Goal: Task Accomplishment & Management: Use online tool/utility

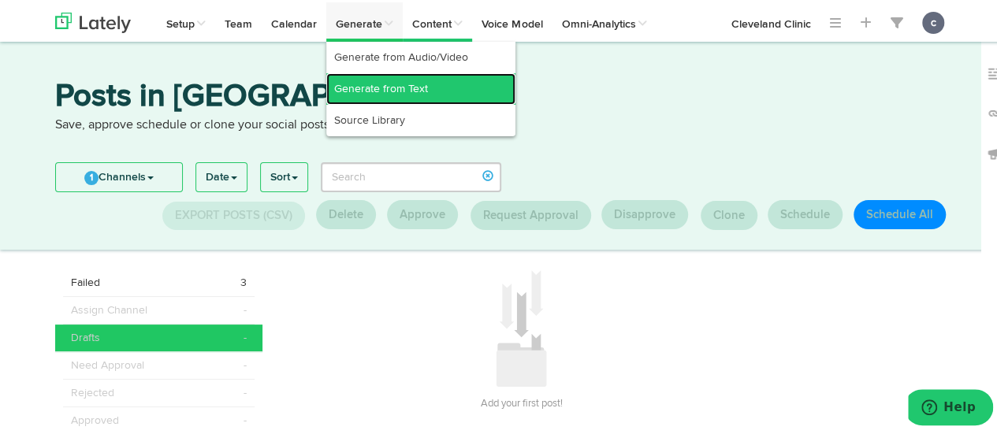
click at [392, 79] on link "Generate from Text" at bounding box center [420, 87] width 189 height 32
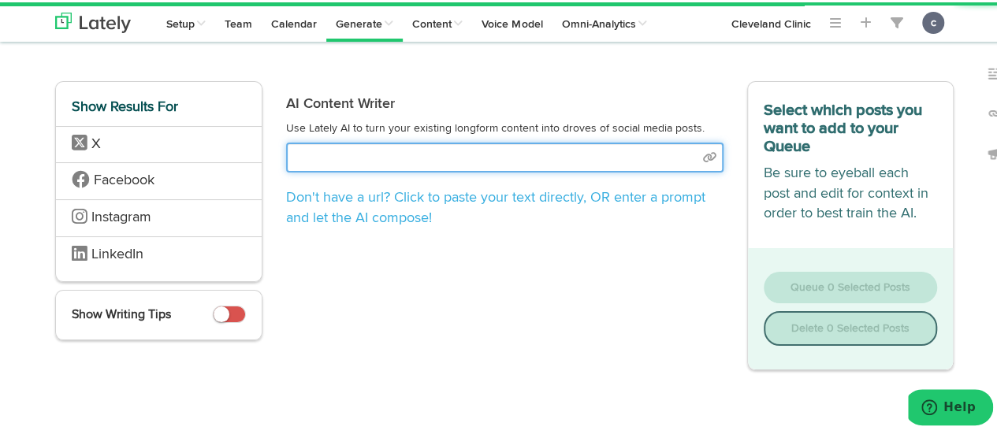
click at [334, 155] on input "text" at bounding box center [504, 155] width 437 height 30
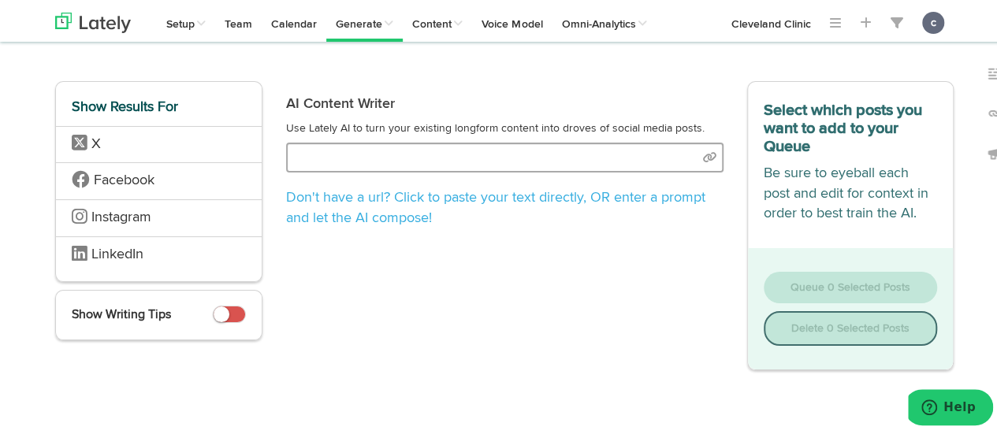
type input "[URL][DOMAIN_NAME]"
select select "natural"
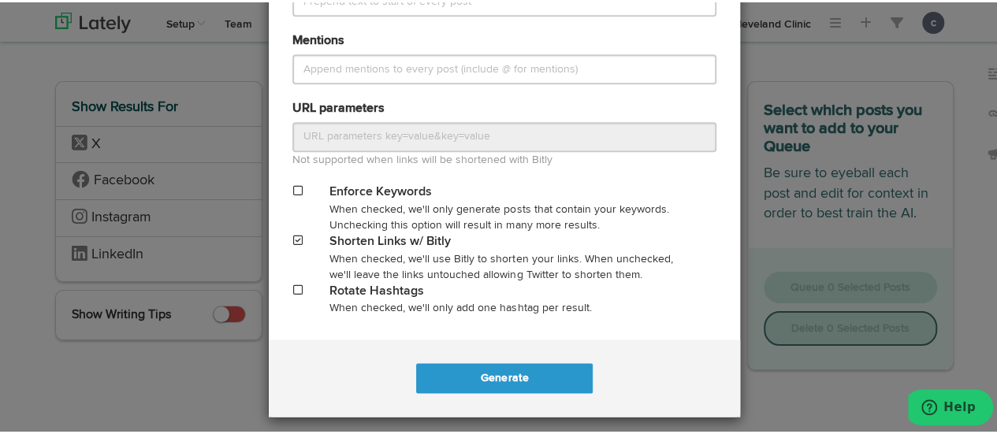
scroll to position [801, 0]
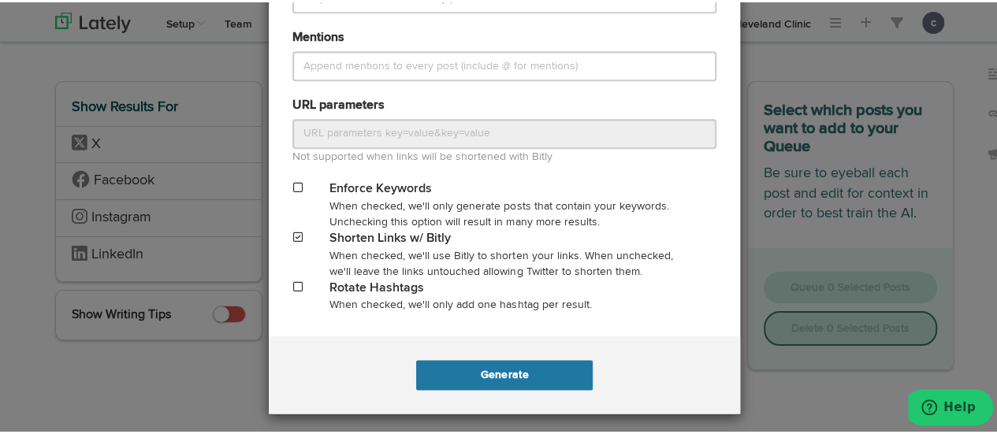
type input "[URL][DOMAIN_NAME]"
click at [495, 367] on button "Generate" at bounding box center [504, 373] width 176 height 30
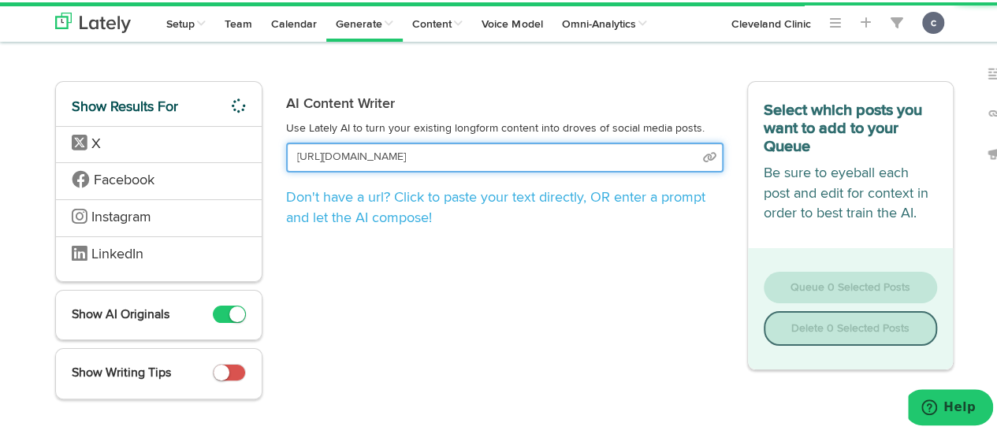
scroll to position [0, 44]
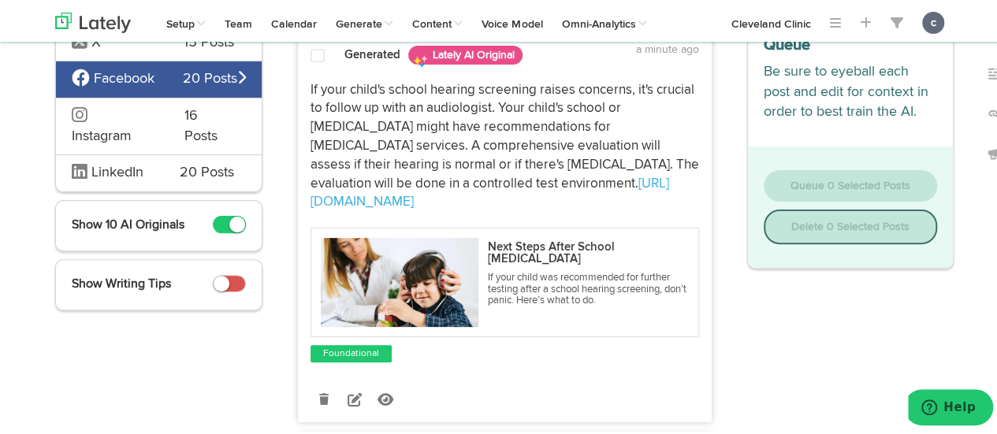
scroll to position [165, 0]
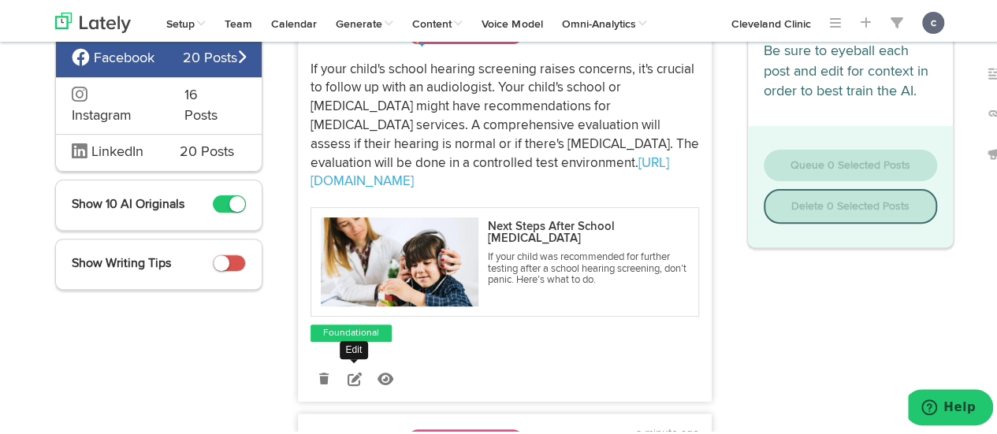
click at [352, 370] on icon at bounding box center [355, 377] width 14 height 14
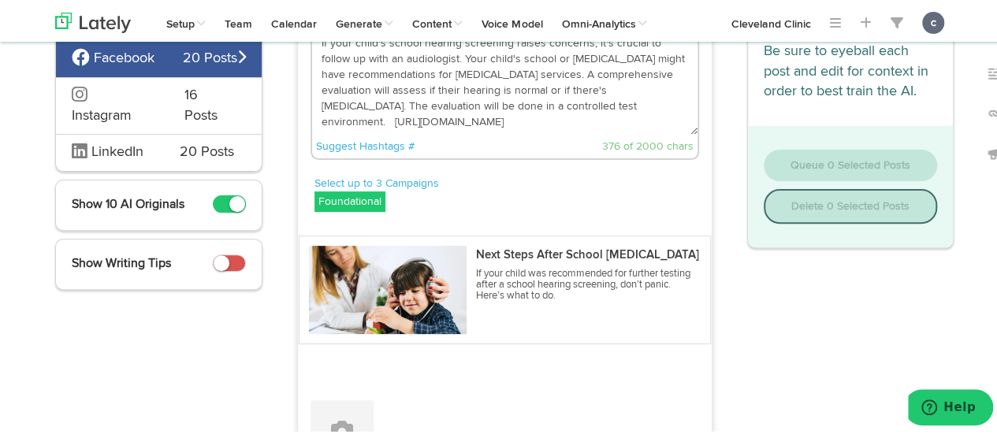
scroll to position [137, 0]
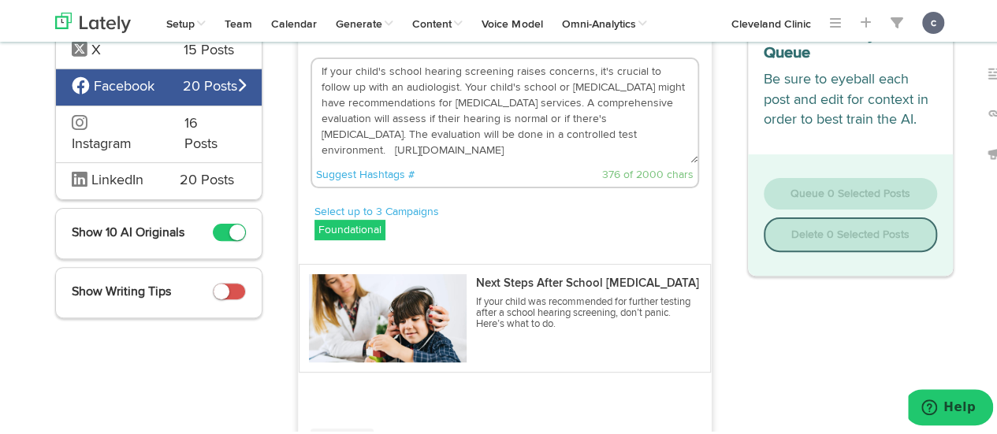
drag, startPoint x: 519, startPoint y: 130, endPoint x: 255, endPoint y: 53, distance: 275.0
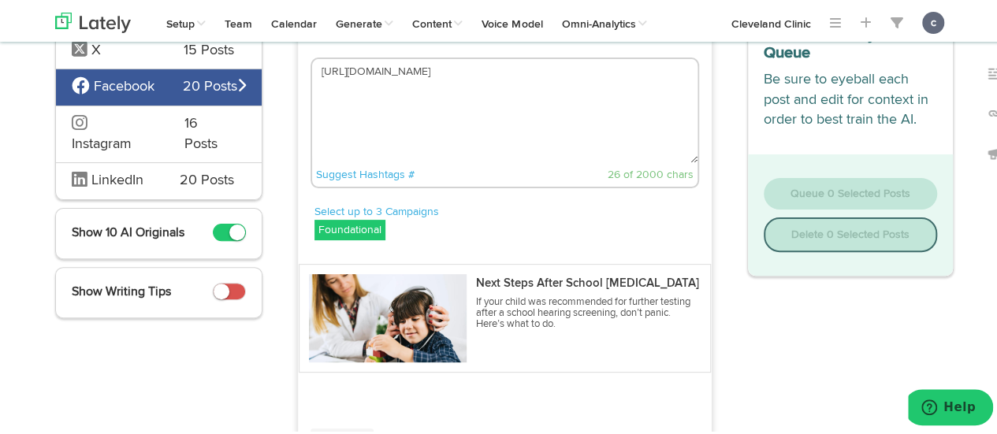
paste textarea "The earlier that [MEDICAL_DATA] is identified, the earlier a solution can be fo…"
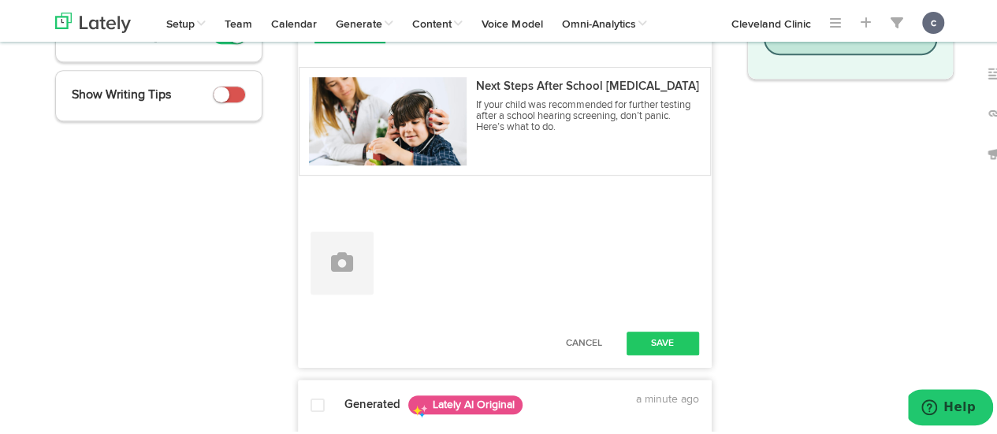
scroll to position [336, 0]
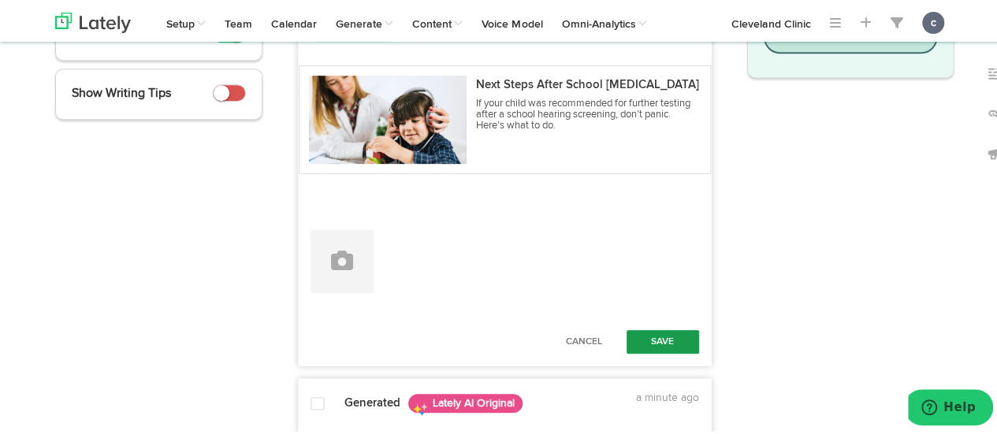
type textarea "The earlier that [MEDICAL_DATA] is identified, the earlier a solution can be fo…"
click at [676, 349] on button "Save" at bounding box center [662, 340] width 72 height 24
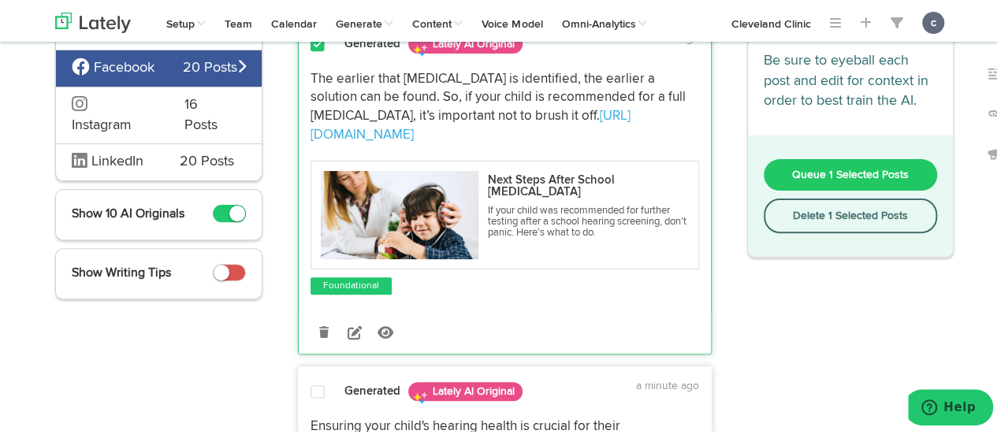
scroll to position [69, 0]
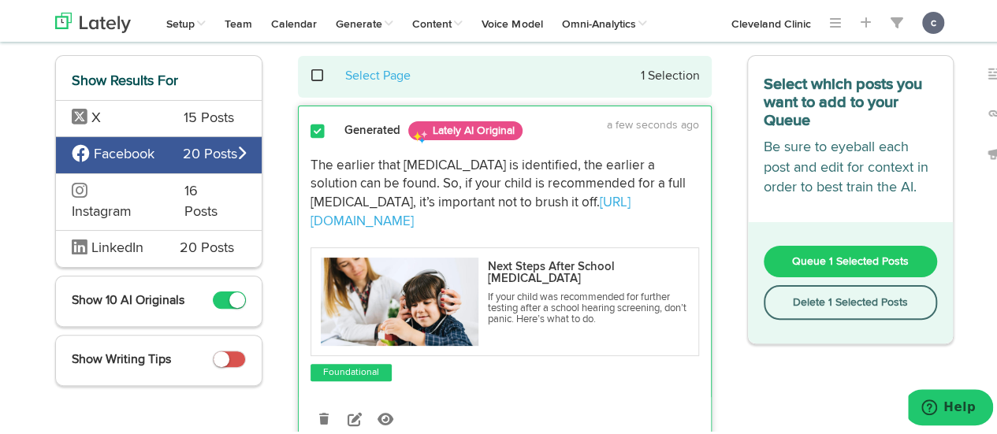
click at [801, 249] on button "Queue 1 Selected Posts" at bounding box center [851, 259] width 174 height 32
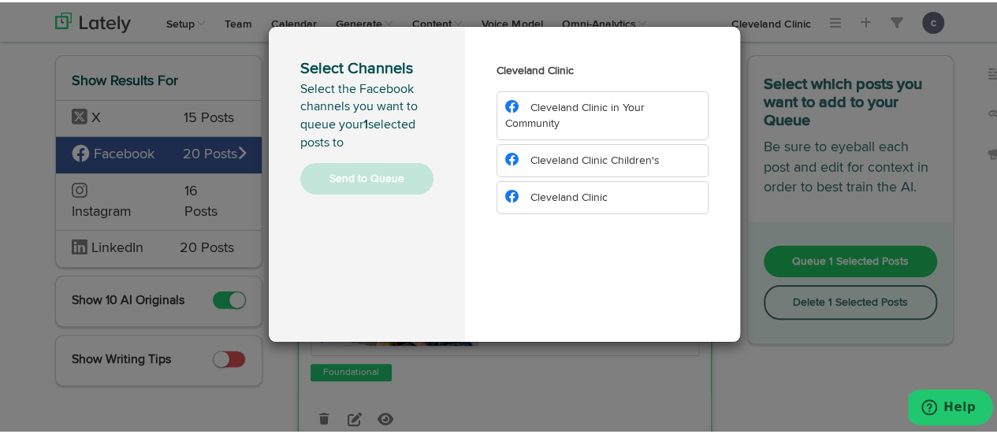
click at [595, 154] on span "Cleveland Clinic Children's" at bounding box center [594, 158] width 129 height 11
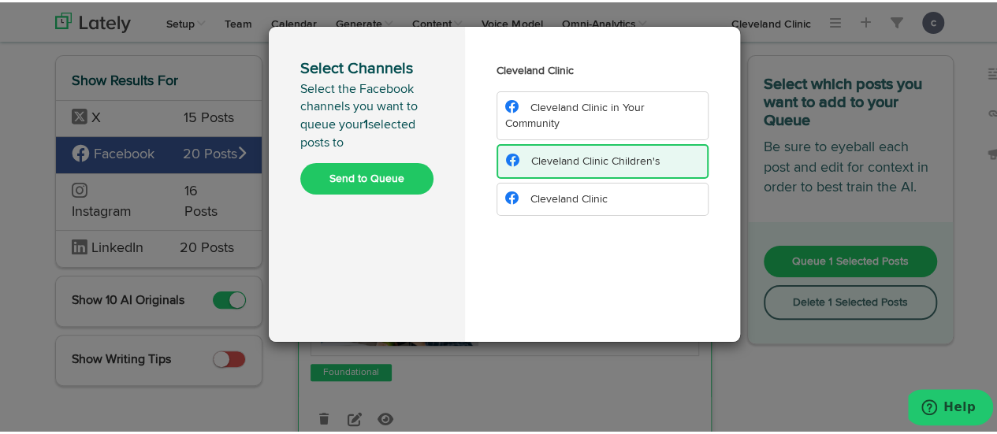
click at [375, 174] on button "Send to Queue" at bounding box center [366, 177] width 133 height 32
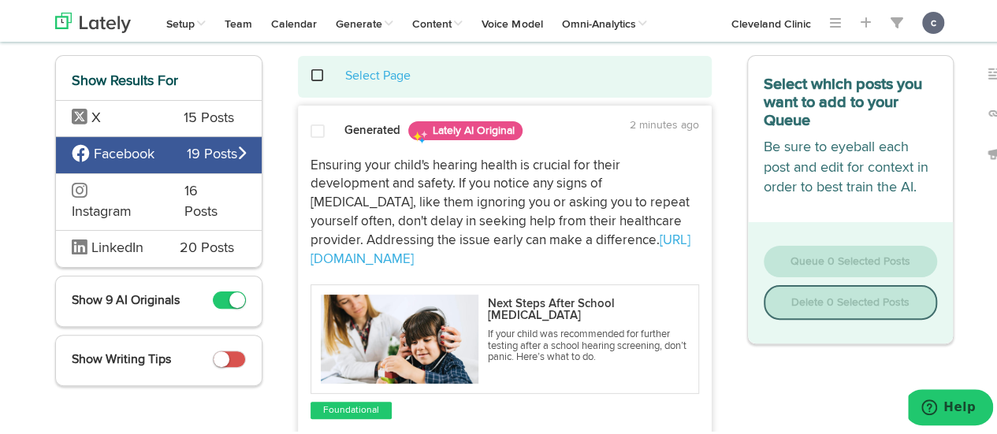
scroll to position [0, 0]
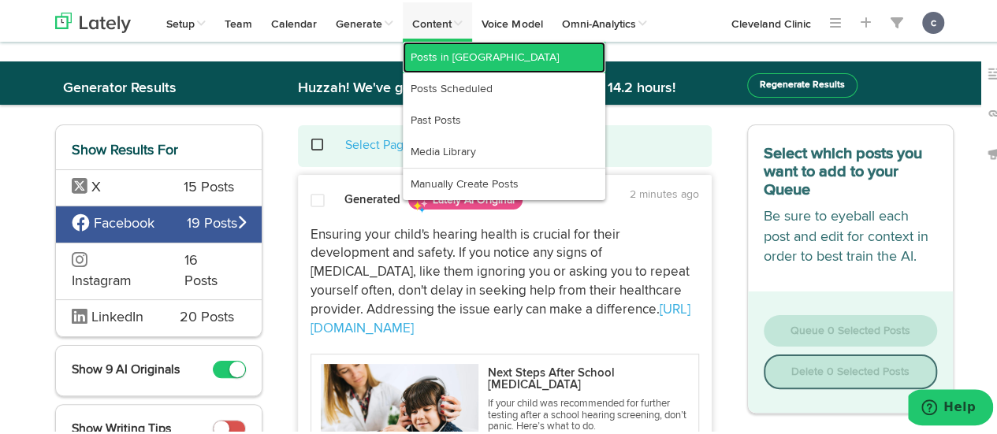
click at [448, 61] on link "Posts in [GEOGRAPHIC_DATA]" at bounding box center [504, 55] width 203 height 32
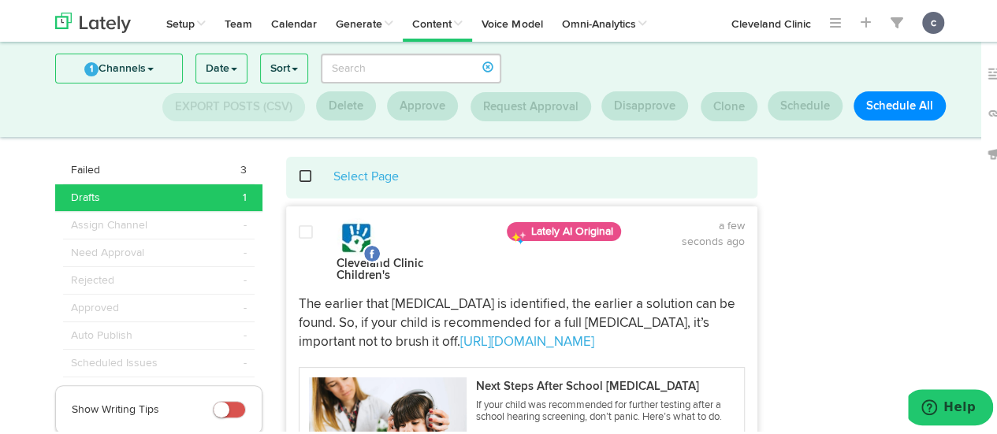
scroll to position [11, 0]
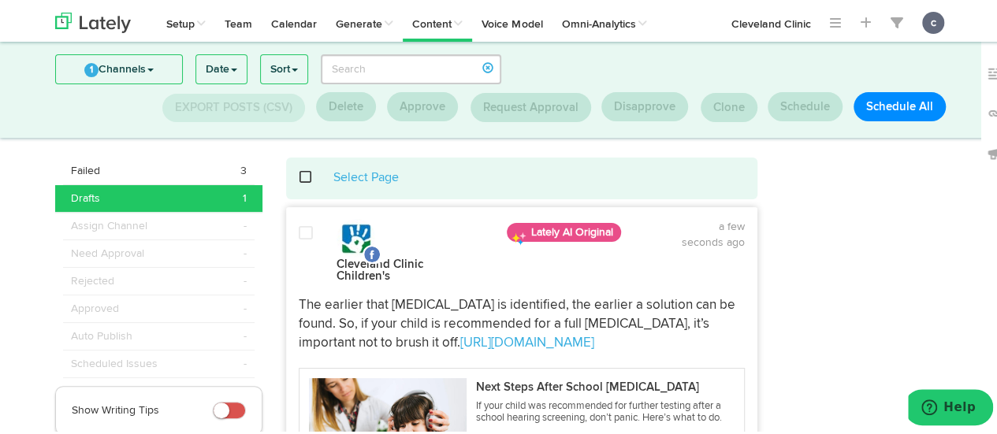
click at [530, 325] on p "The earlier that [MEDICAL_DATA] is identified, the earlier a solution can be fo…" at bounding box center [522, 322] width 446 height 56
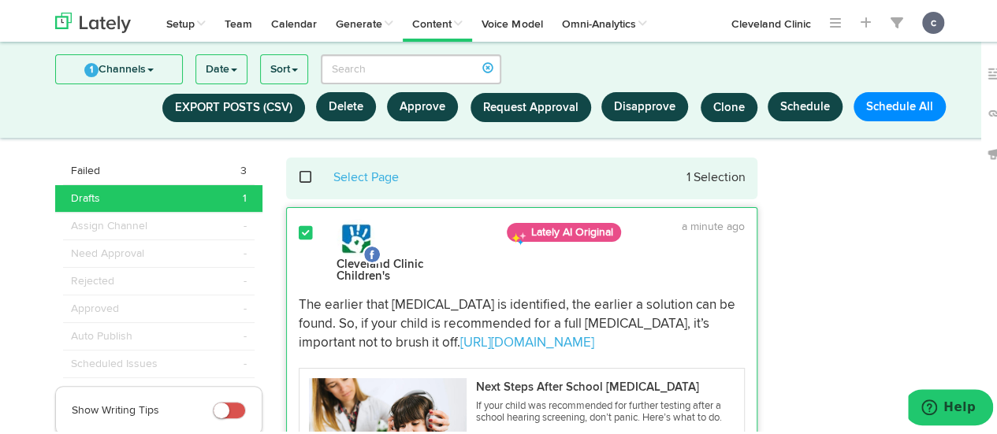
drag, startPoint x: 293, startPoint y: 287, endPoint x: 535, endPoint y: 335, distance: 246.6
click at [535, 335] on p "The earlier that [MEDICAL_DATA] is identified, the earlier a solution can be fo…" at bounding box center [522, 322] width 446 height 56
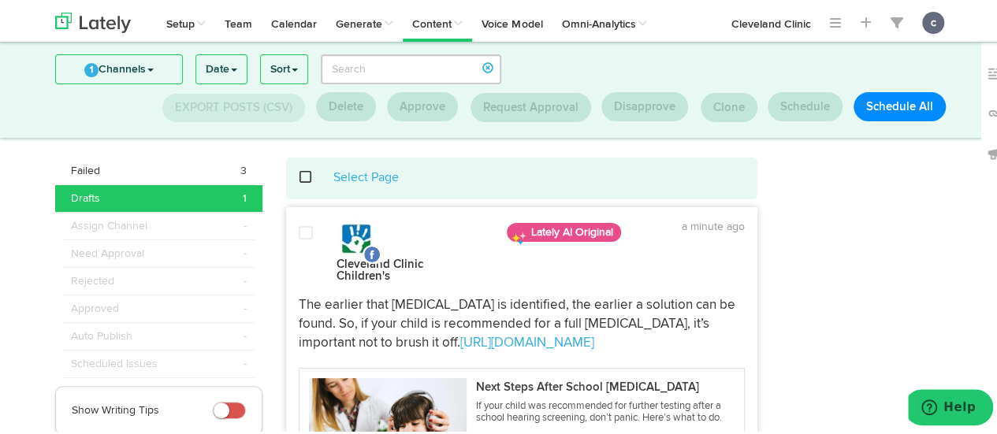
copy p "The earlier that [MEDICAL_DATA] is identified, the earlier a solution can be fo…"
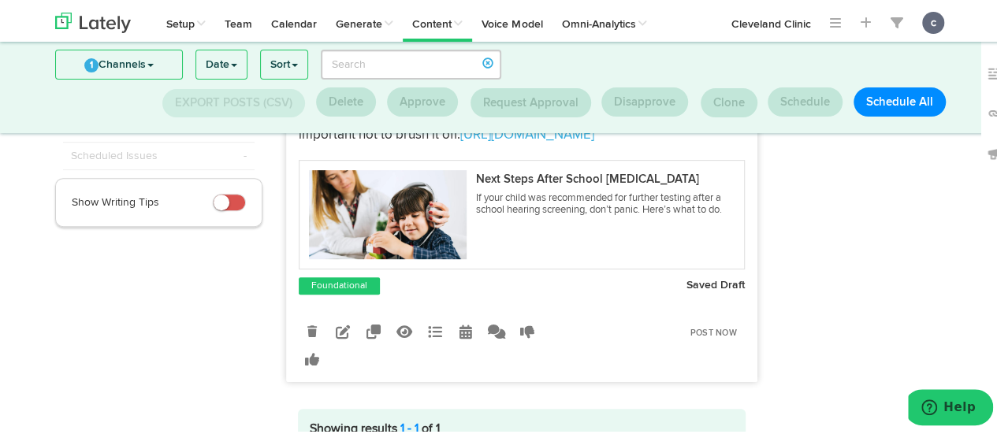
click at [838, 233] on div at bounding box center [867, 197] width 196 height 501
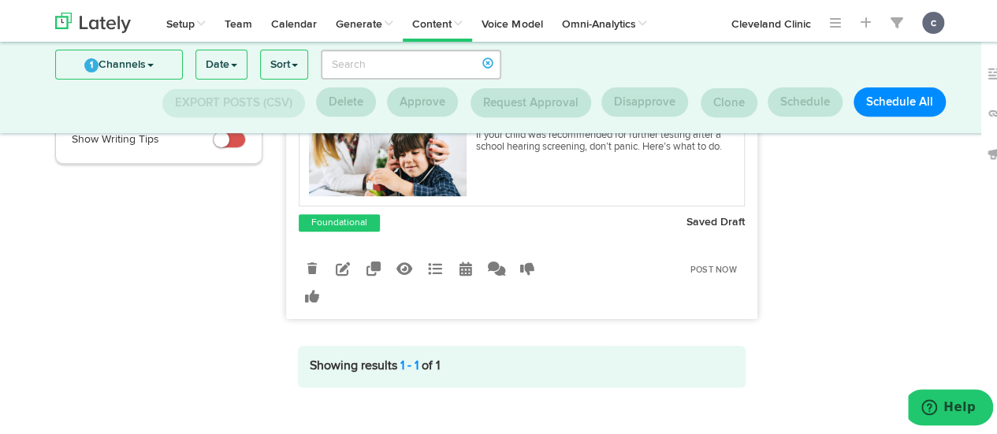
scroll to position [284, 0]
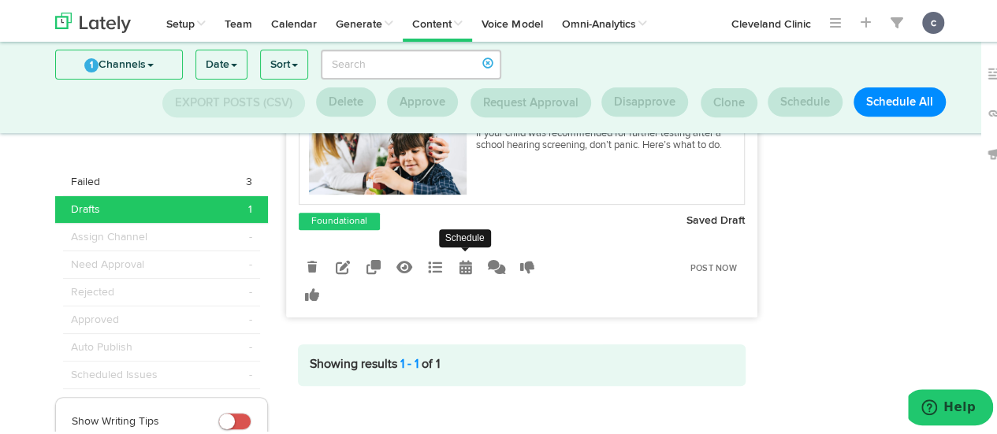
click at [463, 258] on icon at bounding box center [465, 265] width 13 height 14
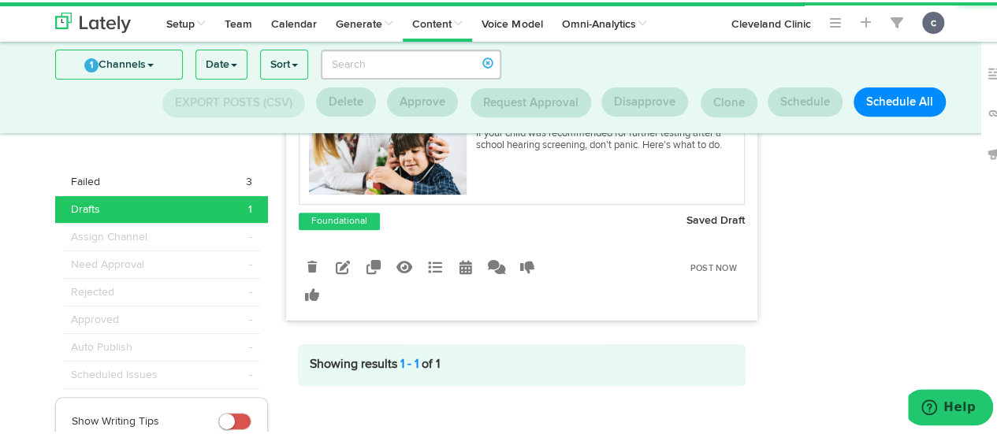
radio input "true"
select select "9"
select select "01"
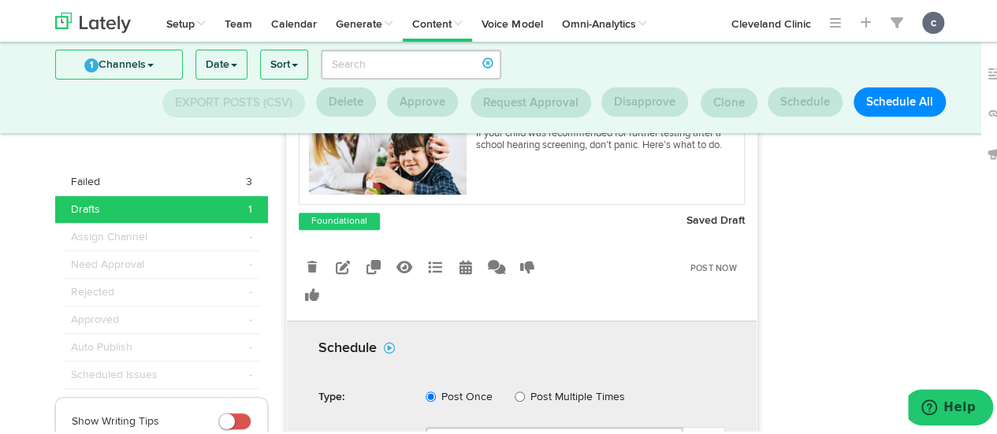
scroll to position [533, 0]
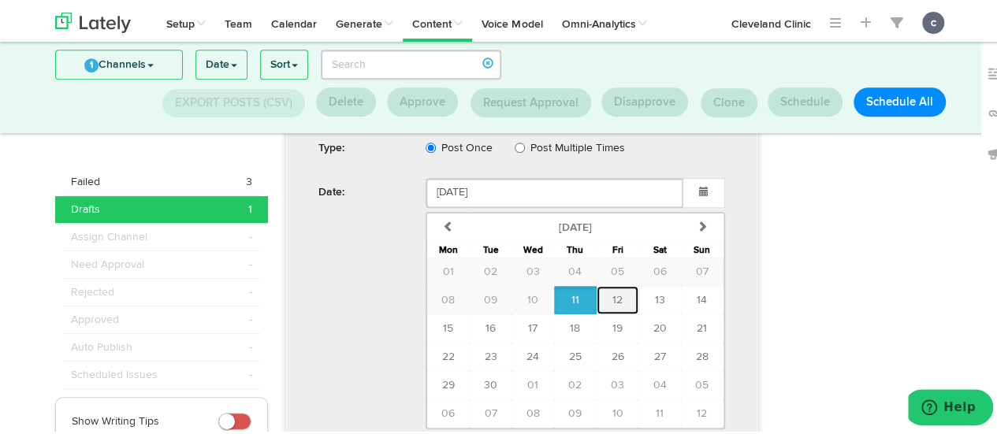
click at [603, 289] on button "12" at bounding box center [618, 298] width 43 height 28
type input "[DATE]"
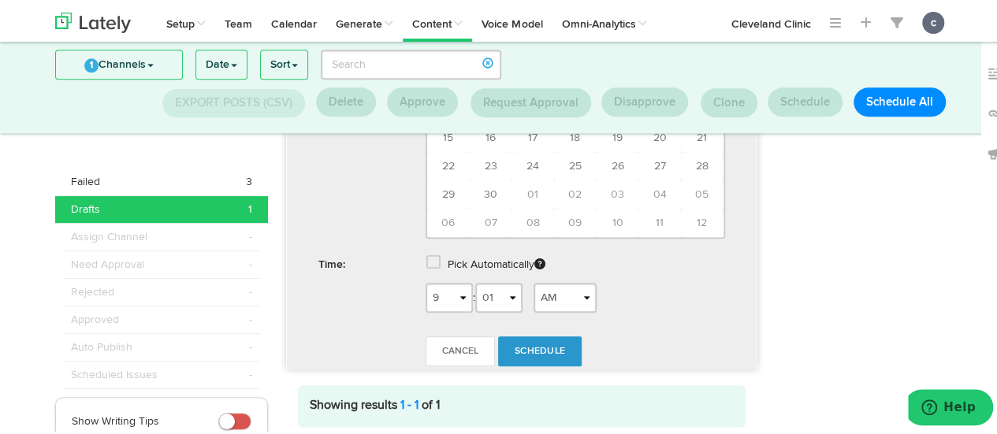
scroll to position [727, 0]
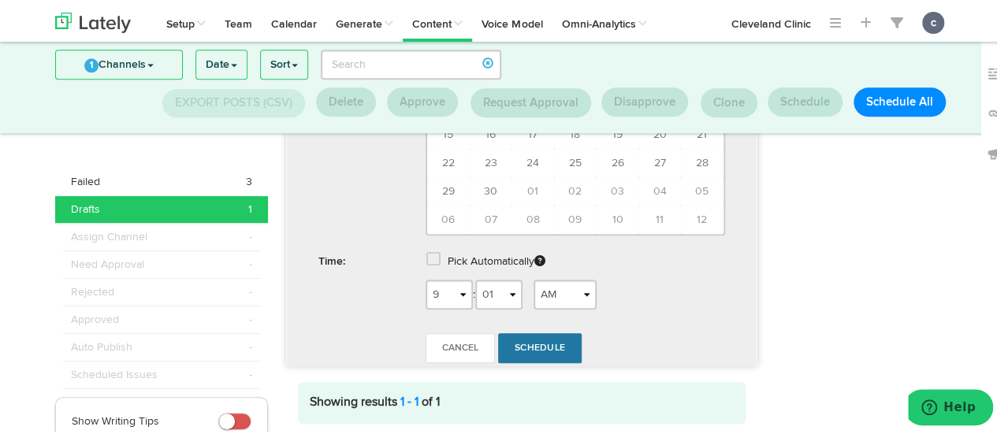
click at [534, 341] on span "Schedule" at bounding box center [540, 345] width 50 height 9
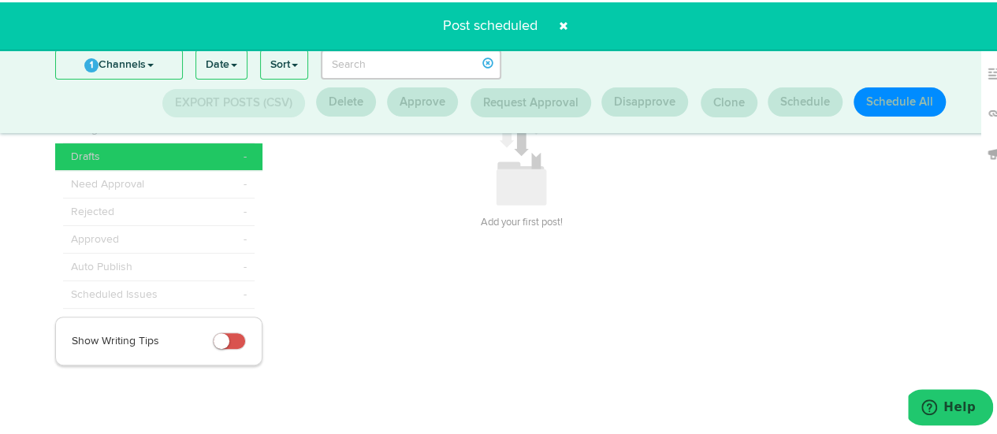
scroll to position [77, 0]
